Goal: Find specific page/section: Find specific page/section

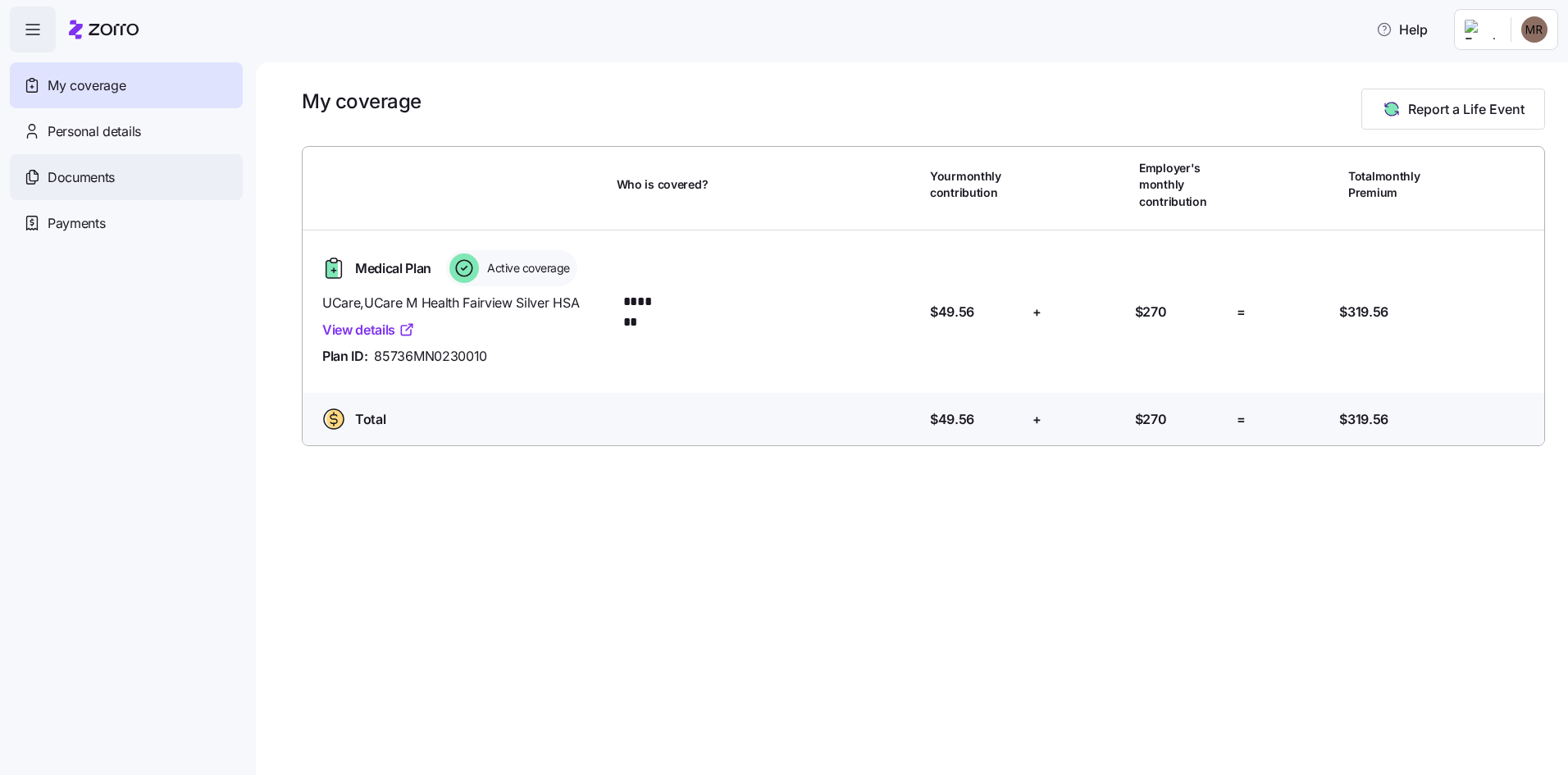
click at [85, 176] on span "Documents" at bounding box center [82, 177] width 67 height 20
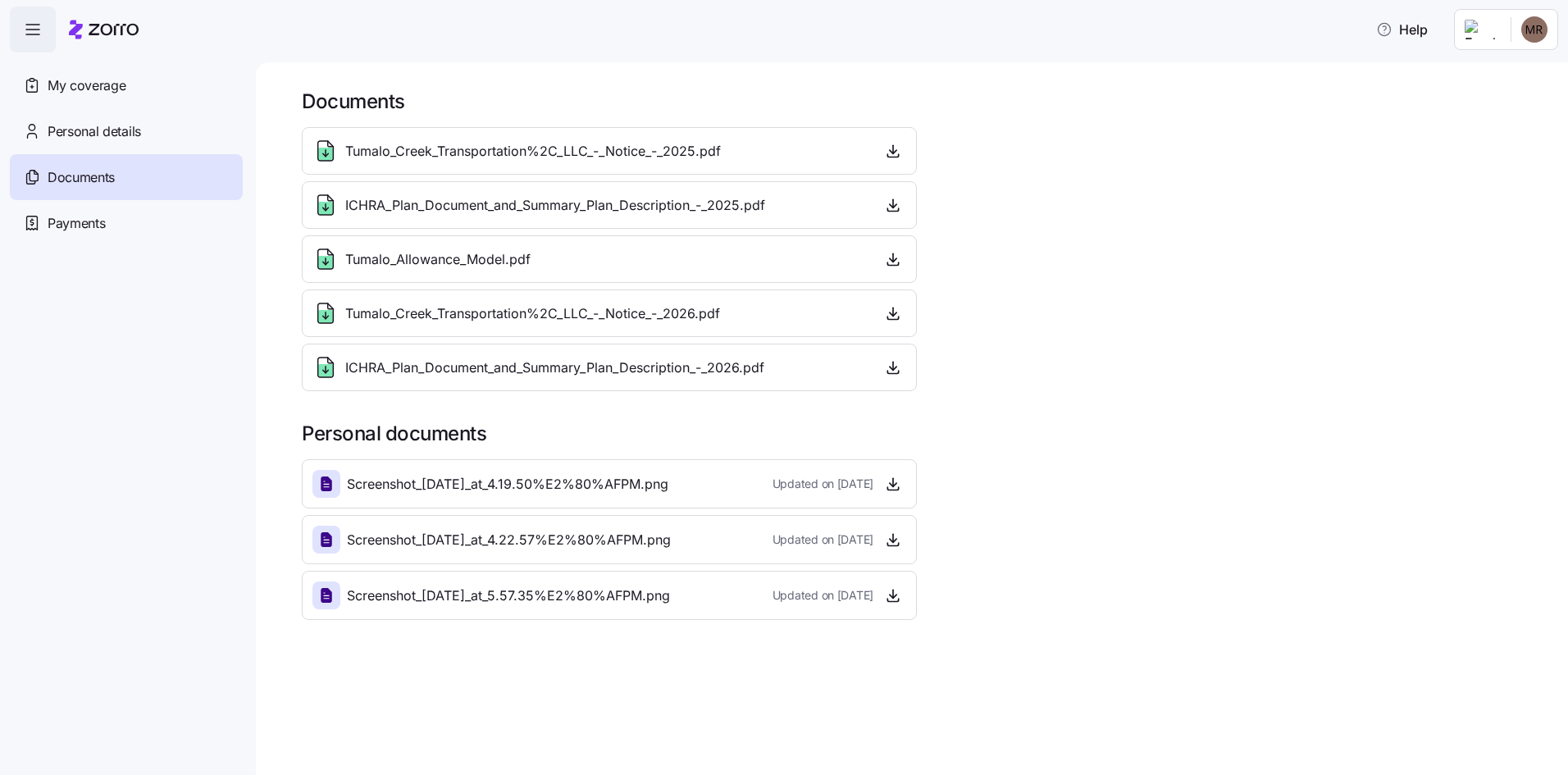
click at [587, 195] on span "ICHRA_Plan_Document_and_Summary_Plan_Description_-_2025.pdf" at bounding box center [554, 205] width 419 height 20
click at [109, 95] on span "My coverage" at bounding box center [87, 85] width 78 height 20
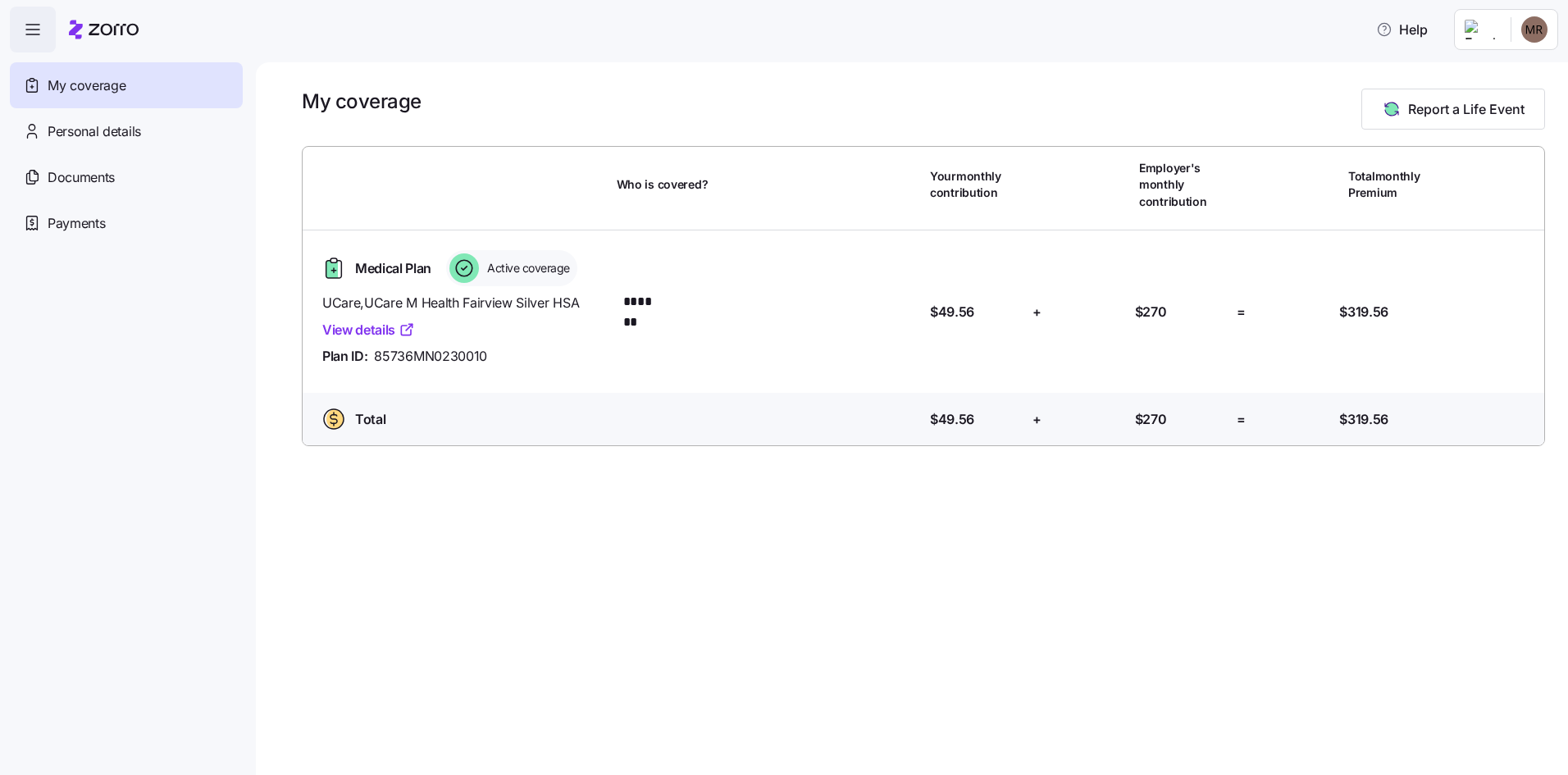
click at [344, 325] on link "View details" at bounding box center [368, 330] width 92 height 20
click at [103, 179] on span "Documents" at bounding box center [82, 177] width 67 height 20
